Goal: Navigation & Orientation: Find specific page/section

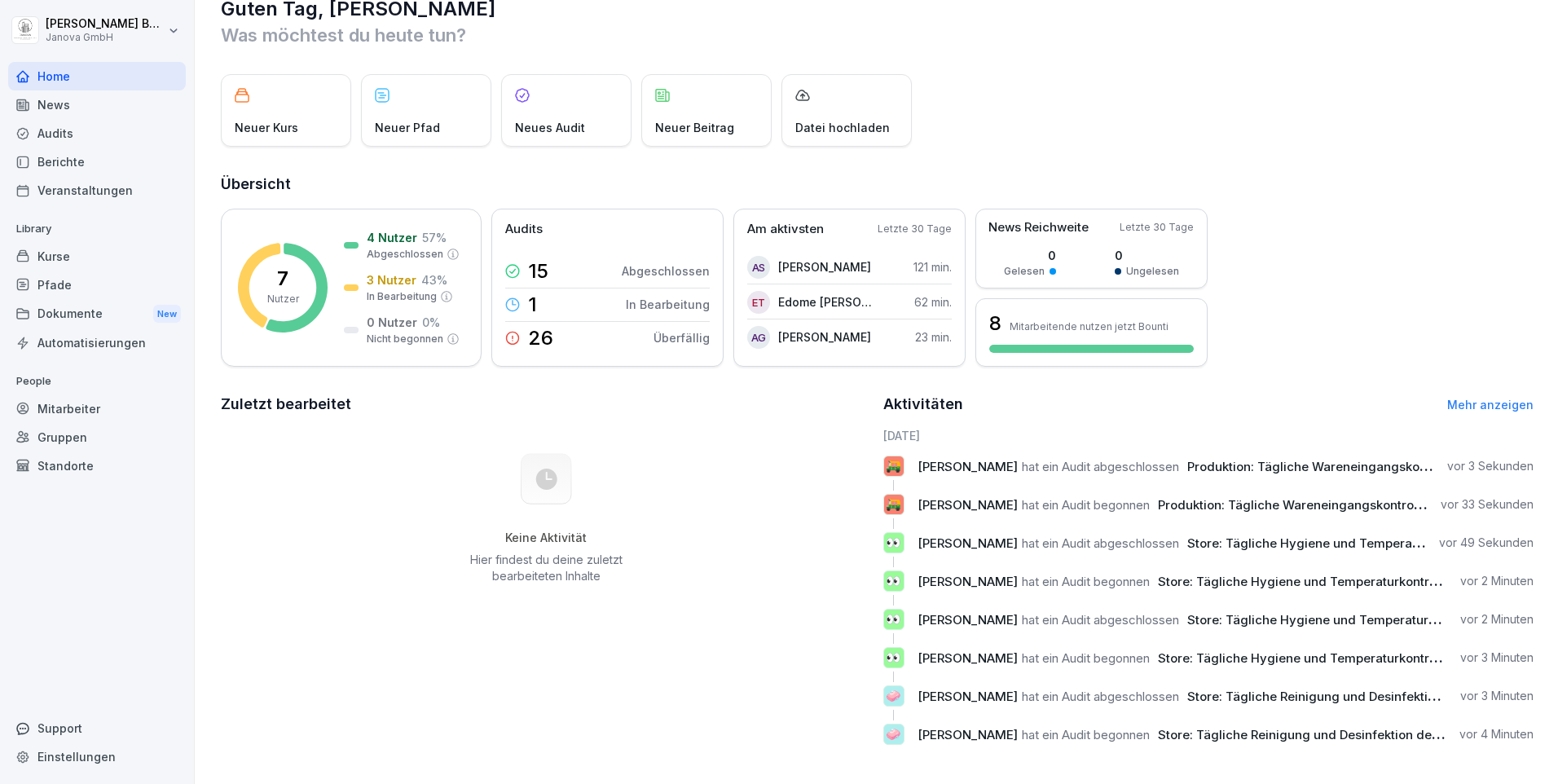
scroll to position [49, 0]
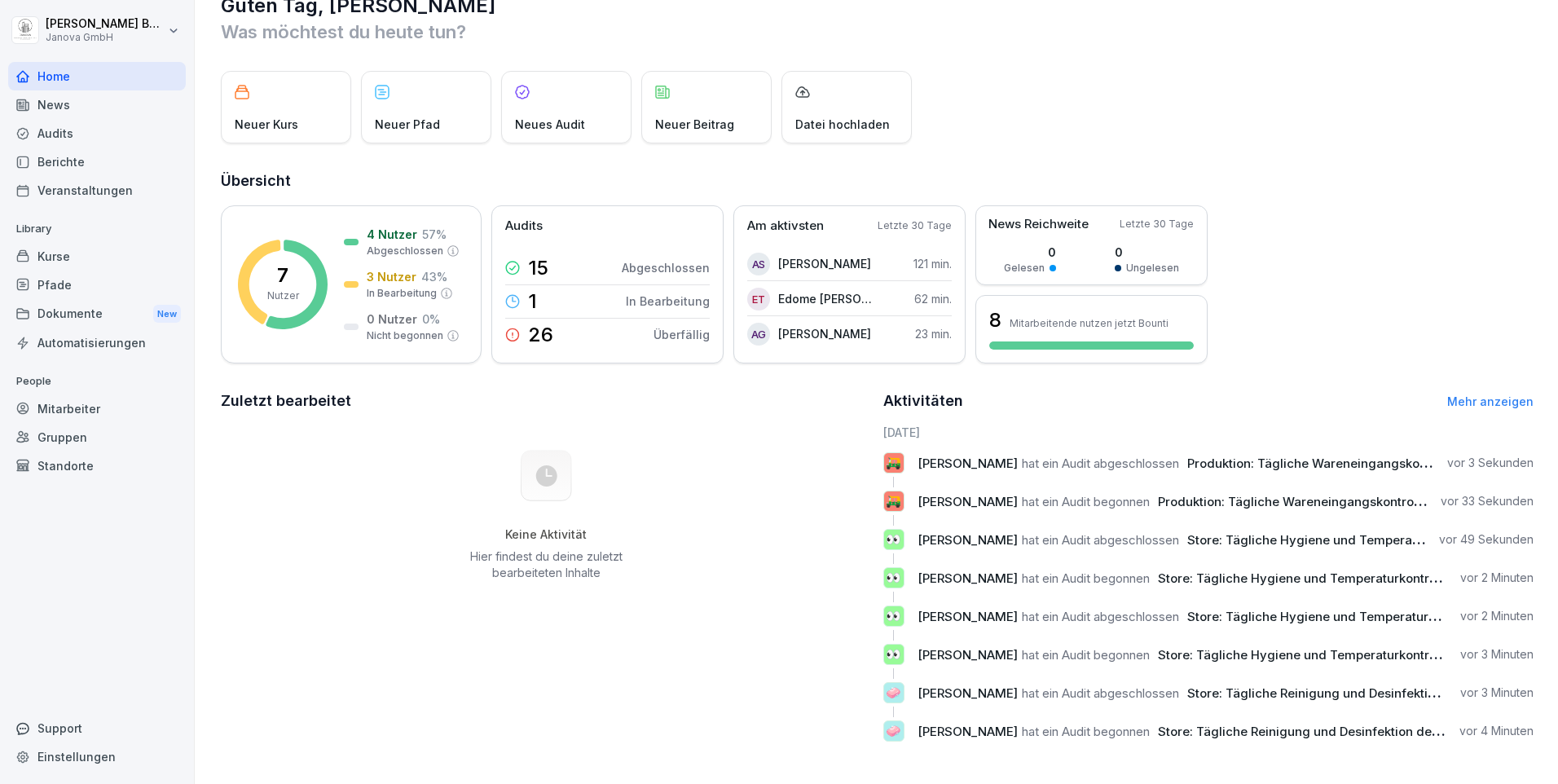
click at [44, 105] on div "News" at bounding box center [97, 105] width 178 height 28
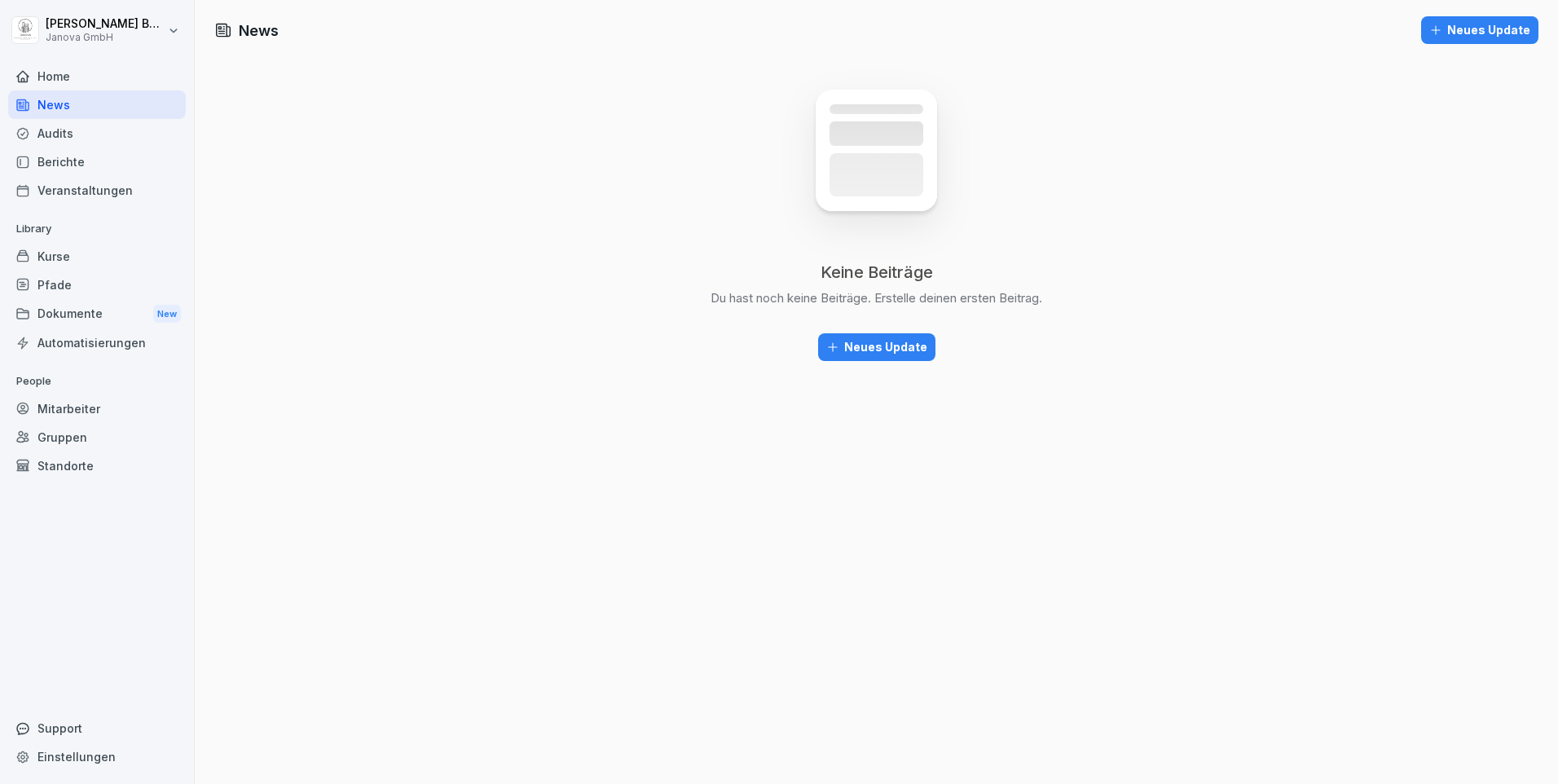
click at [92, 138] on div "Audits" at bounding box center [97, 133] width 178 height 28
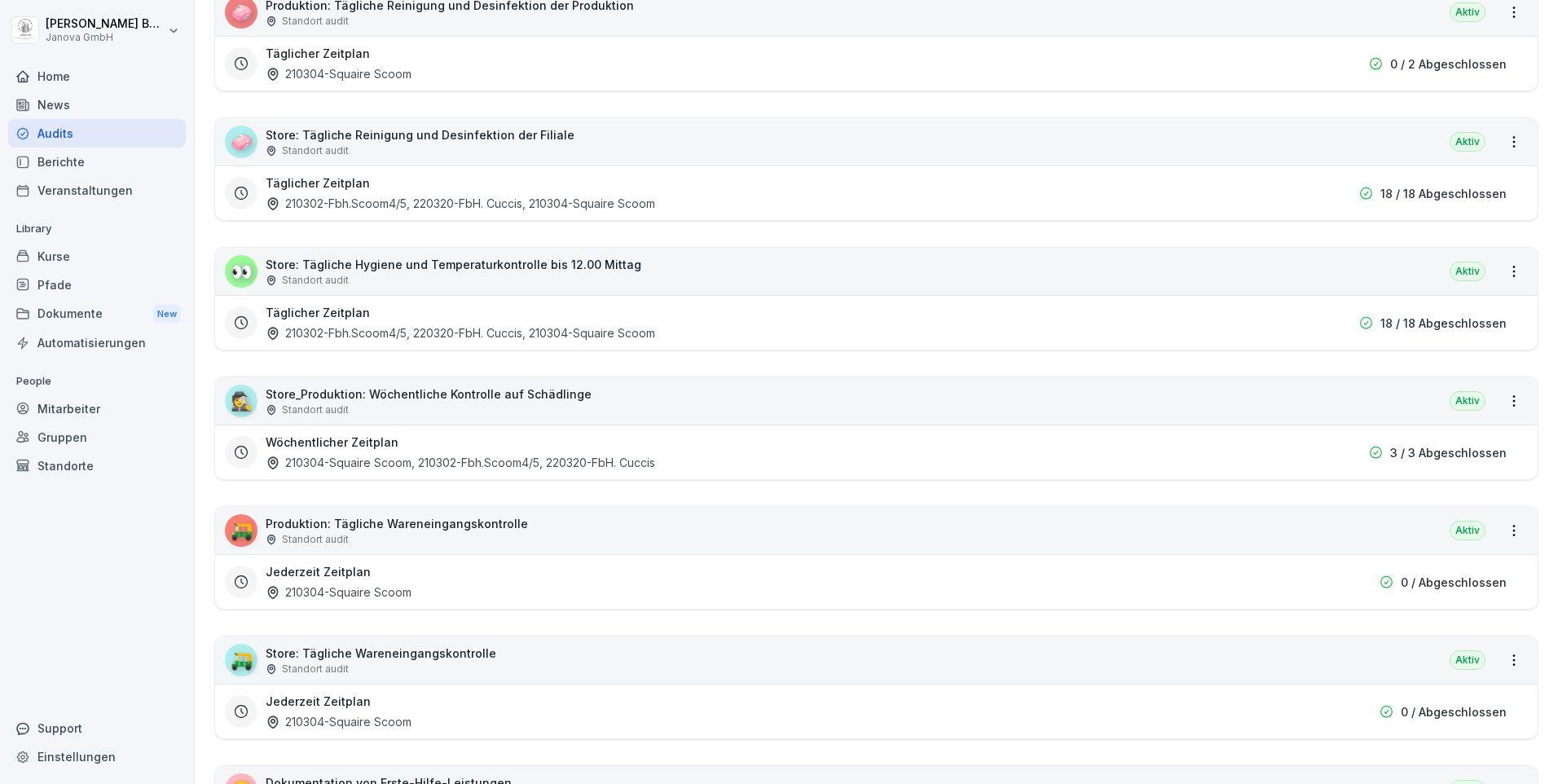
scroll to position [462, 0]
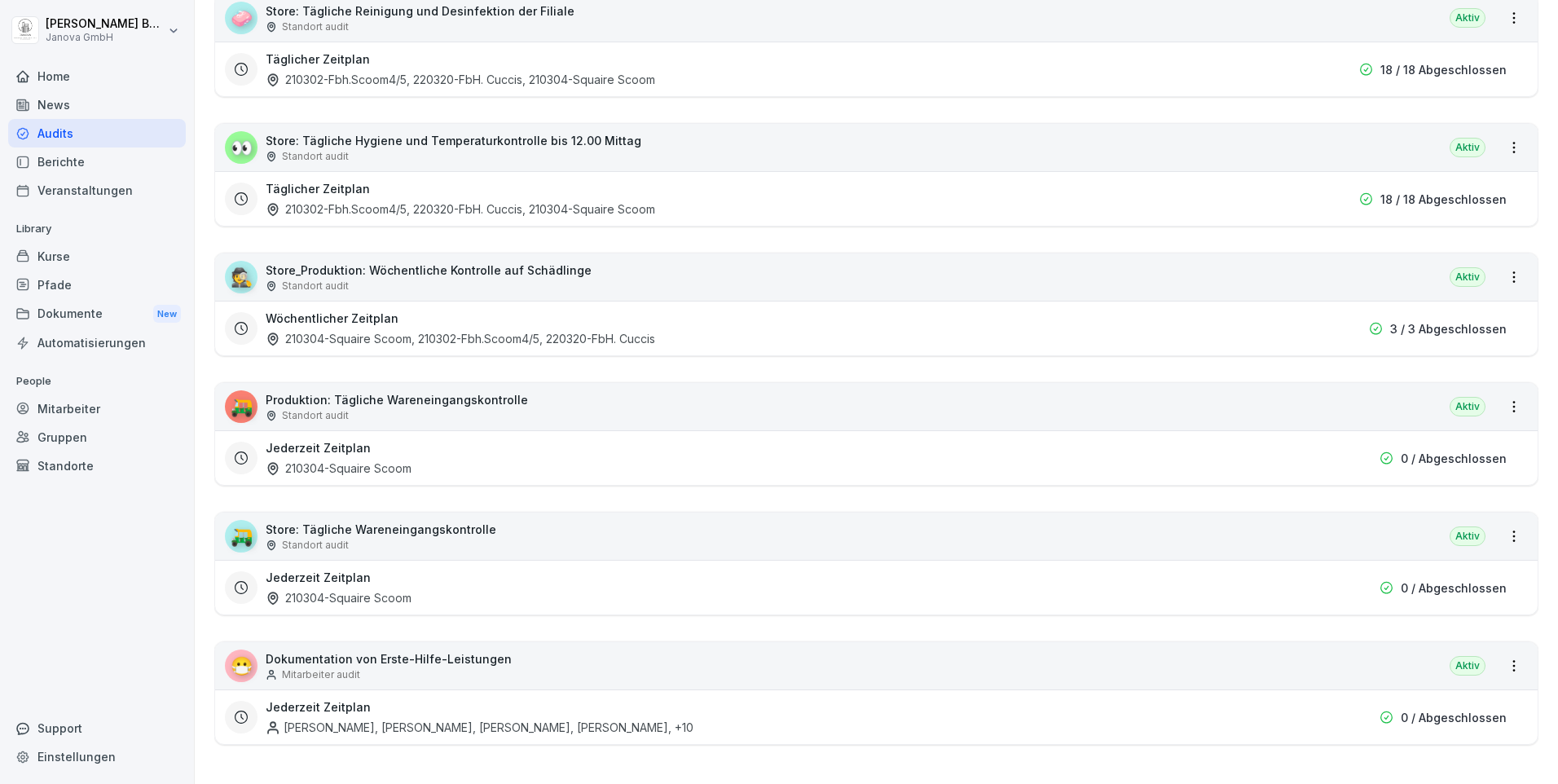
click at [408, 705] on div "Jederzeit Zeitplan [PERSON_NAME], [PERSON_NAME], [PERSON_NAME], [PERSON_NAME] ,…" at bounding box center [784, 717] width 1037 height 38
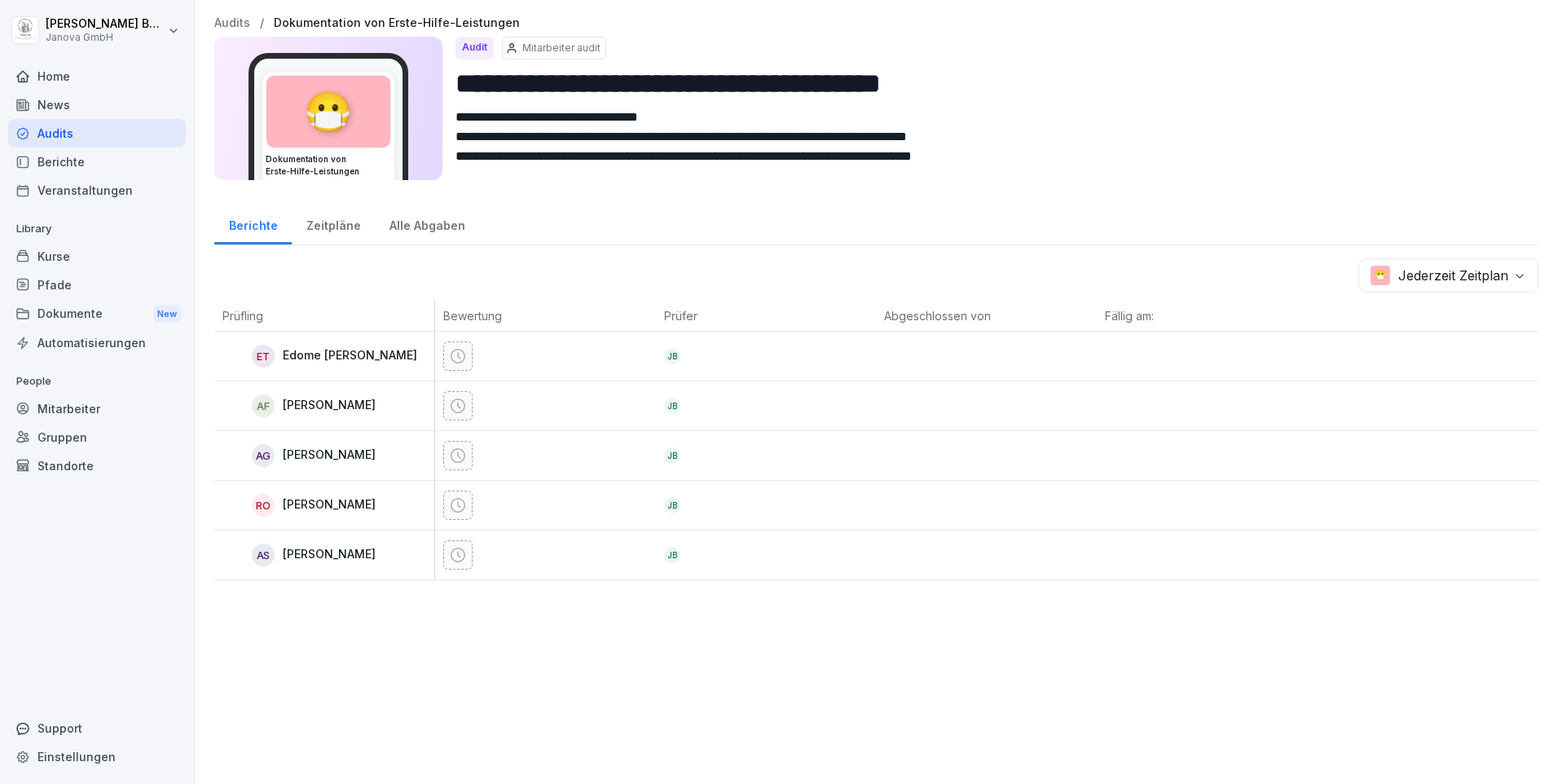
click at [322, 225] on div "Zeitpläne" at bounding box center [333, 224] width 83 height 42
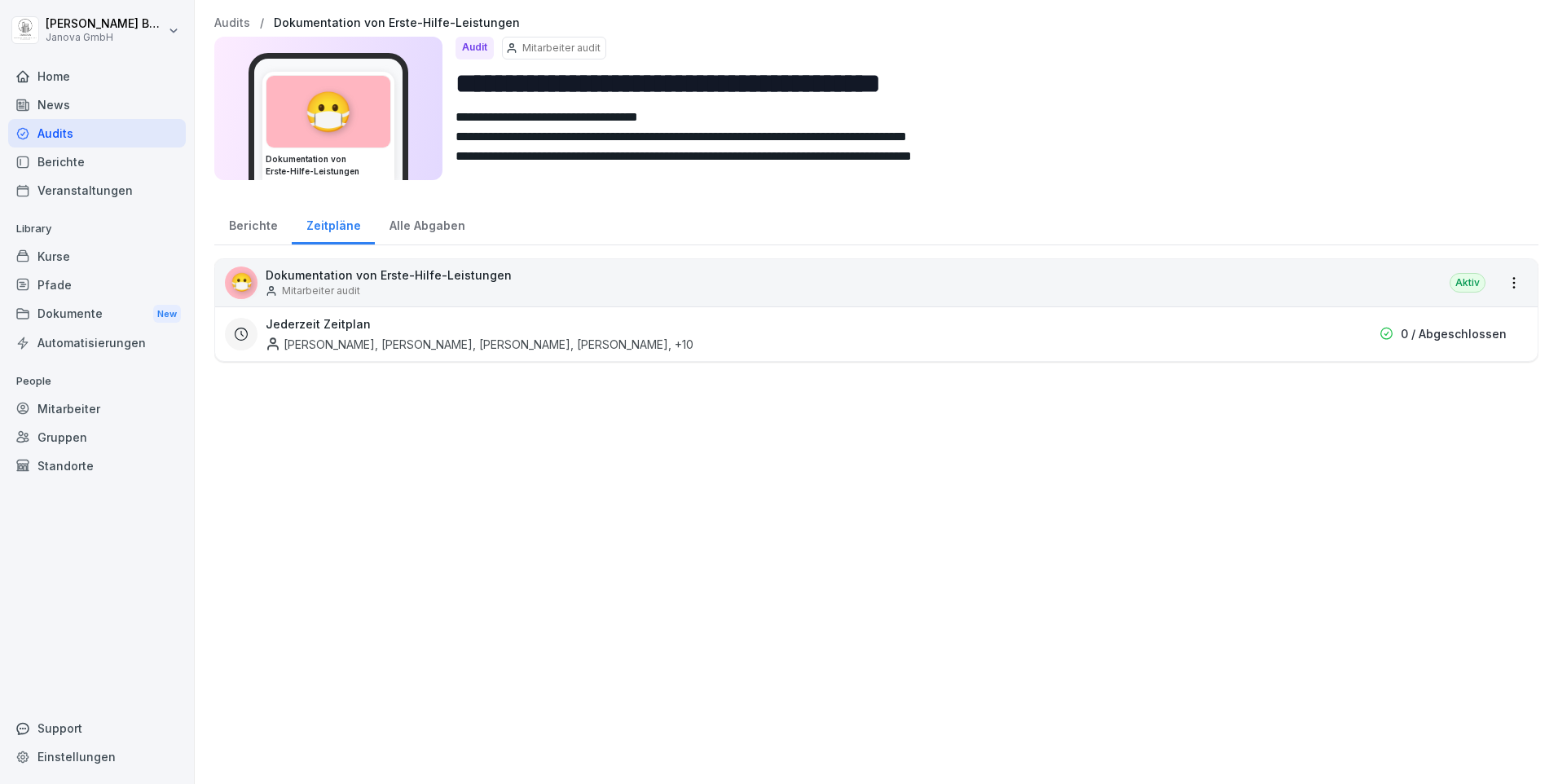
click at [616, 346] on div "[PERSON_NAME], [PERSON_NAME], [PERSON_NAME], [PERSON_NAME] , +10" at bounding box center [479, 344] width 428 height 17
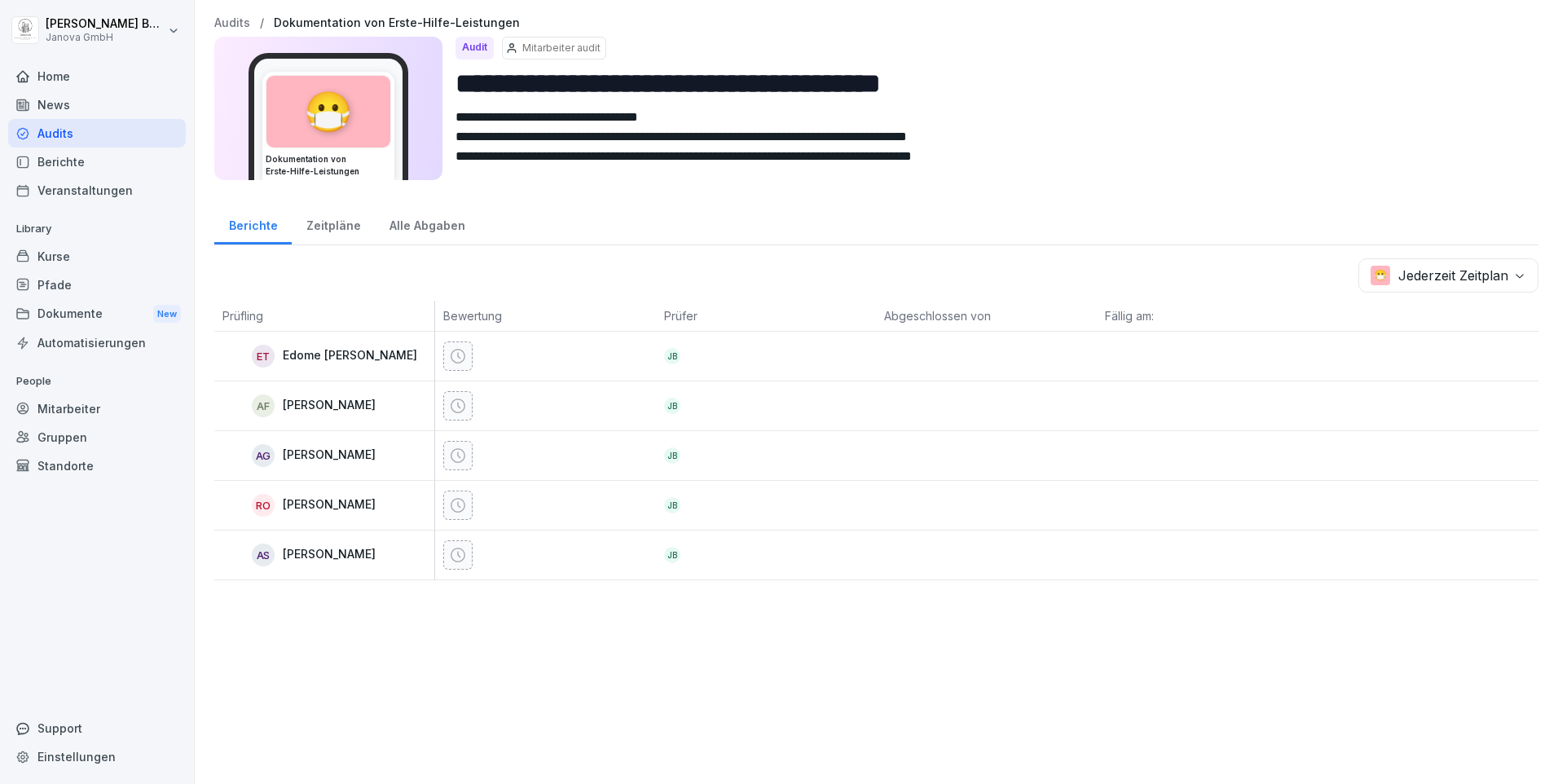
click at [415, 224] on div "Alle Abgaben" at bounding box center [426, 224] width 105 height 42
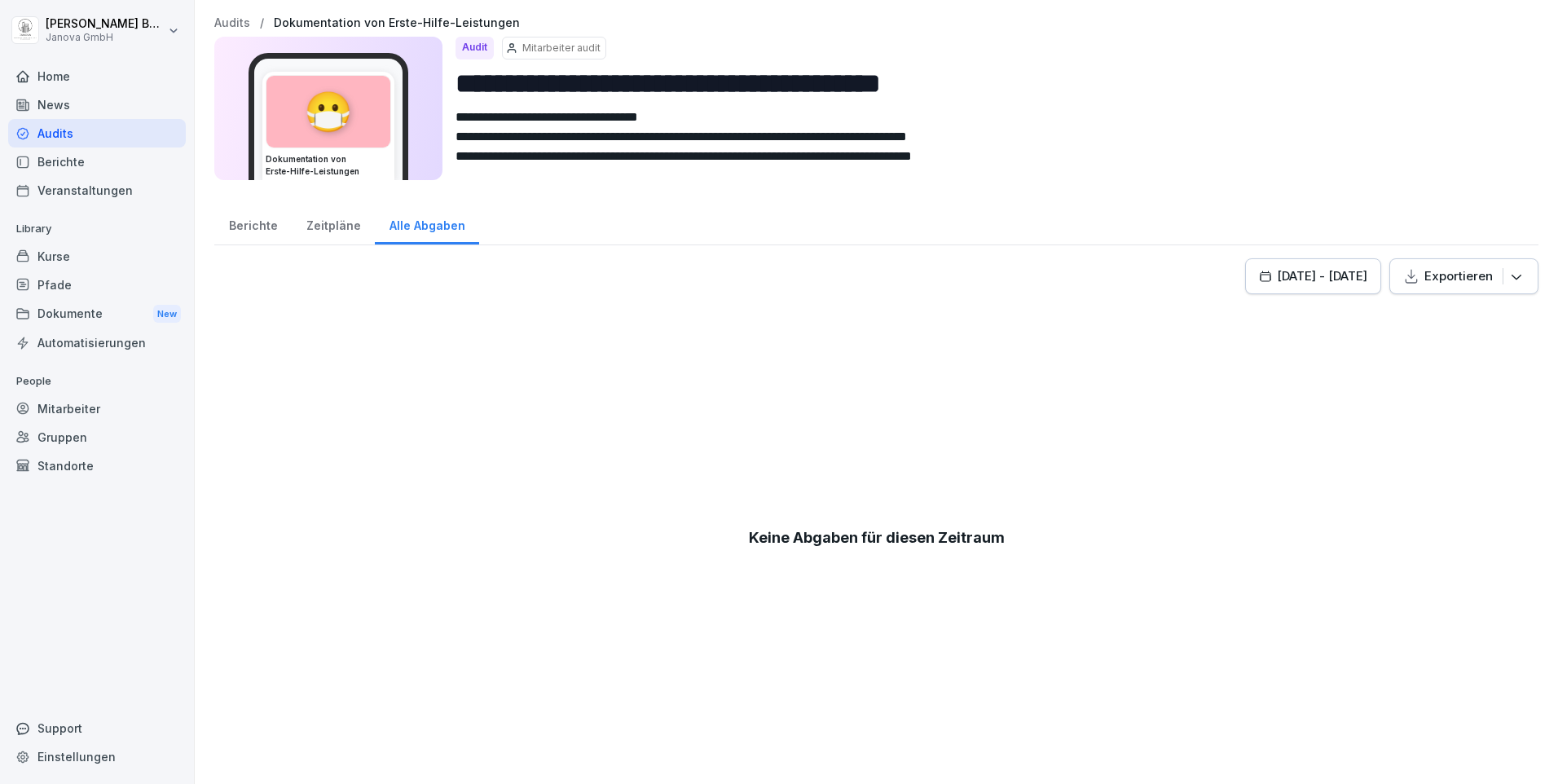
click at [322, 220] on div "Zeitpläne" at bounding box center [333, 224] width 83 height 42
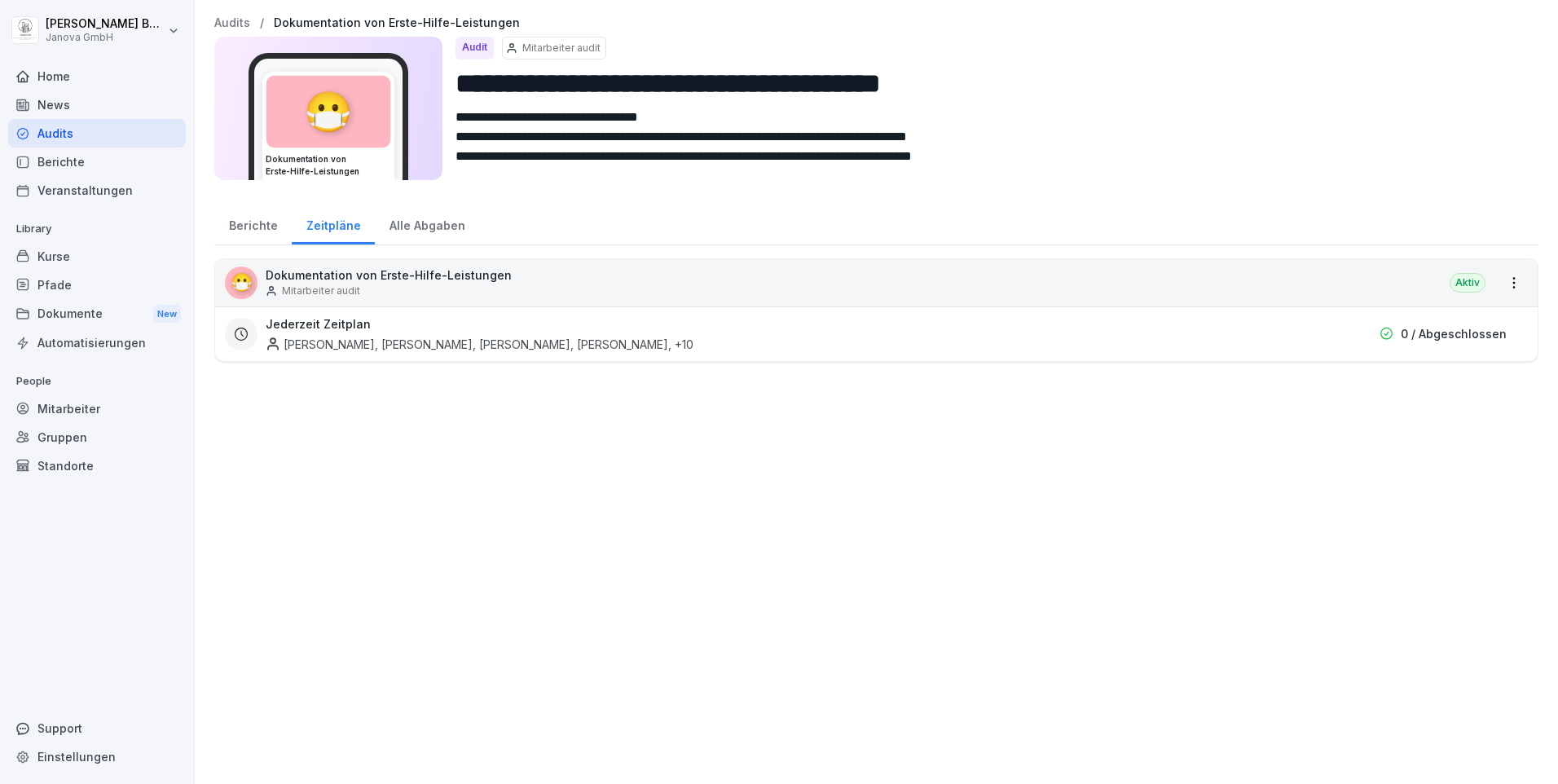
click at [56, 79] on div "Home" at bounding box center [97, 76] width 178 height 28
